Goal: Navigation & Orientation: Find specific page/section

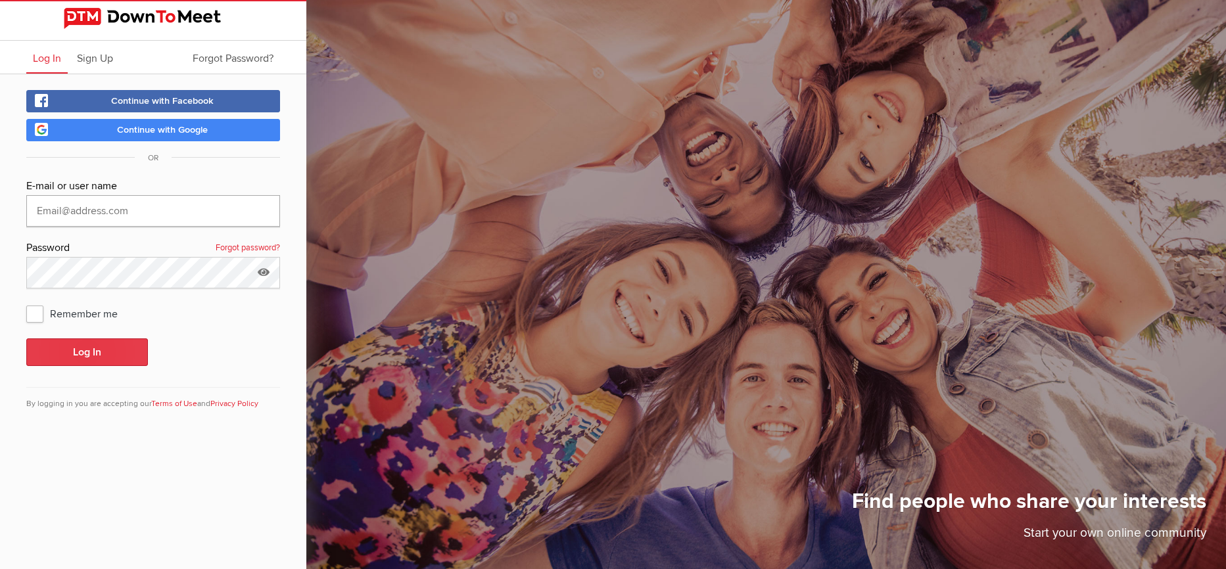
type input "[PERSON_NAME][EMAIL_ADDRESS][DOMAIN_NAME]"
click at [99, 344] on button "Log In" at bounding box center [87, 353] width 122 height 28
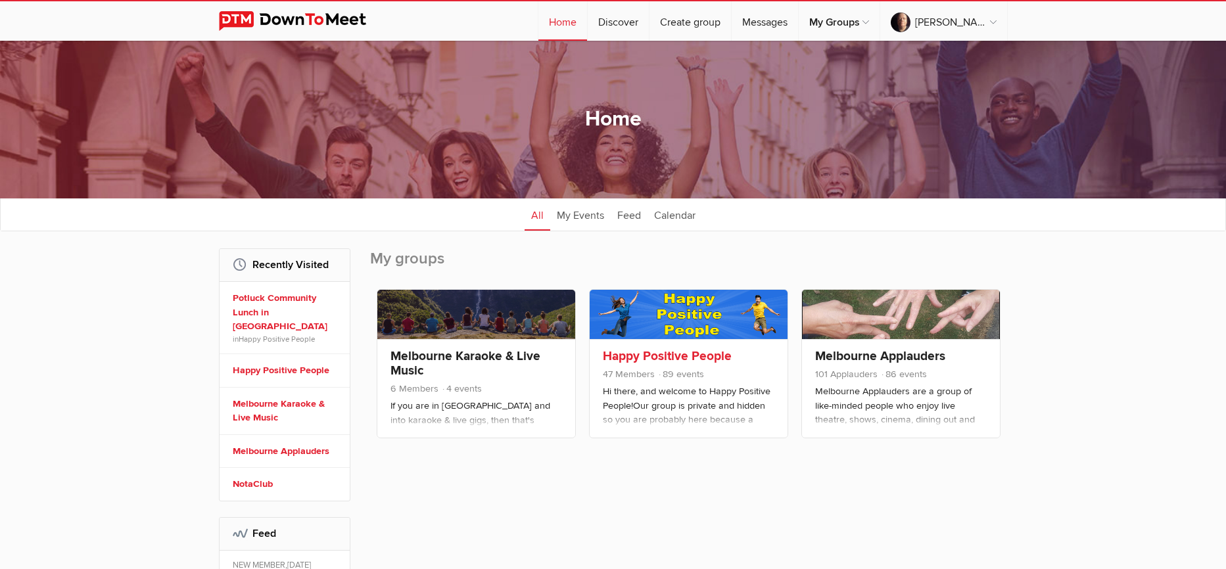
click at [705, 302] on link at bounding box center [689, 314] width 198 height 49
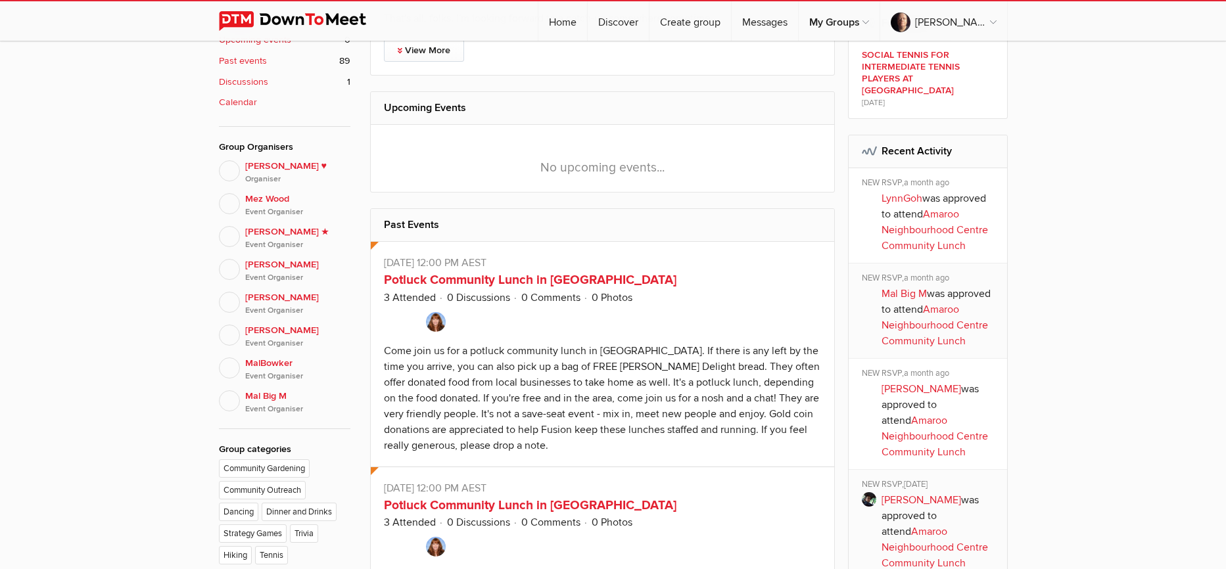
scroll to position [592, 0]
